Goal: Transaction & Acquisition: Purchase product/service

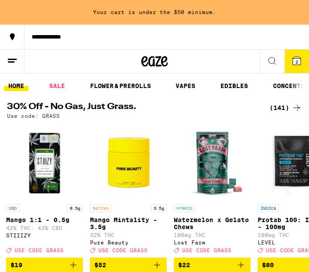
click at [281, 107] on div "(141)" at bounding box center [285, 108] width 32 height 11
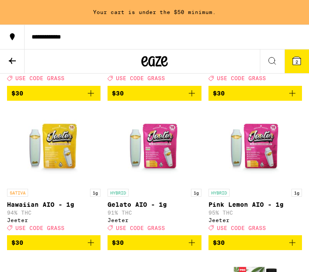
scroll to position [3957, 0]
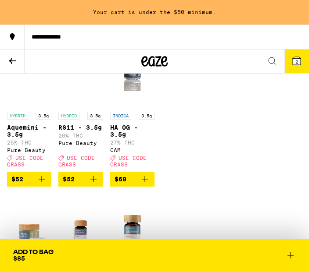
scroll to position [7022, 0]
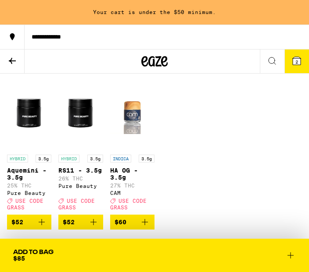
click at [14, 61] on icon at bounding box center [12, 61] width 11 height 11
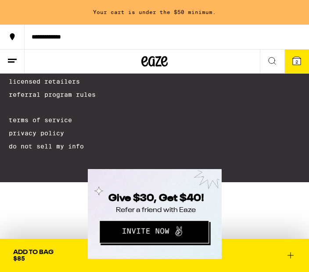
scroll to position [3964, 0]
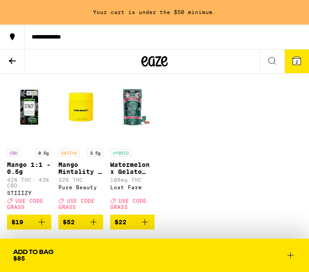
scroll to position [75, 0]
